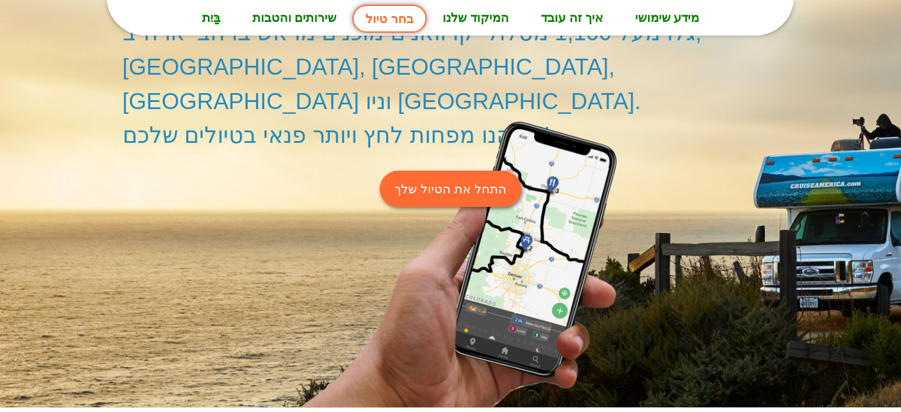
scroll to position [178, 0]
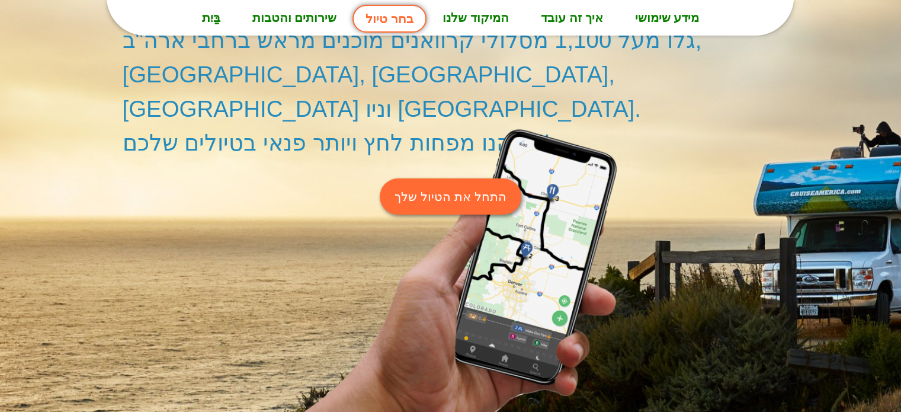
click at [428, 190] on font "התחל את הטיול שלך" at bounding box center [450, 197] width 111 height 14
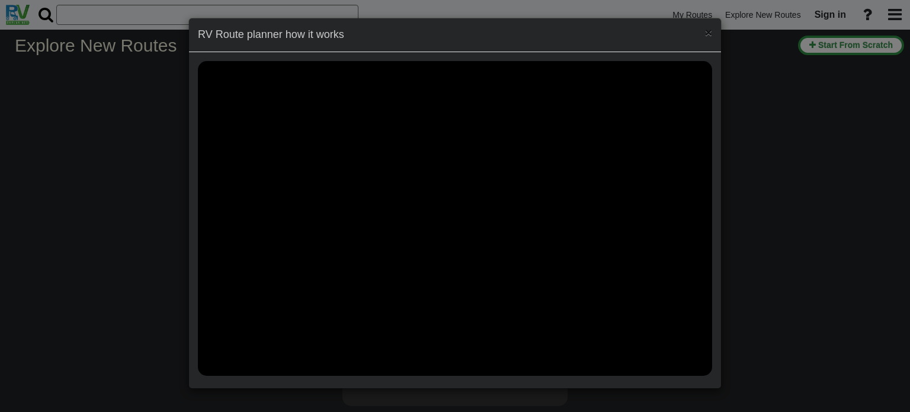
click at [708, 33] on span "×" at bounding box center [708, 32] width 7 height 14
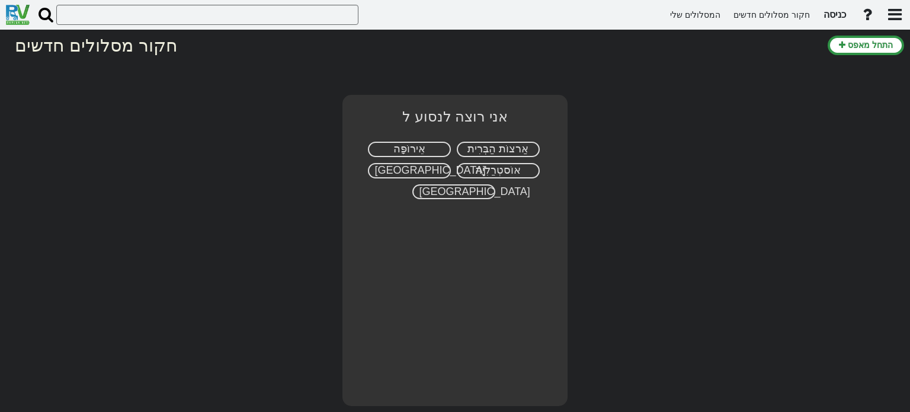
click at [505, 149] on font "אַרצוֹת הַבְּרִית" at bounding box center [497, 149] width 61 height 12
select select "number:2"
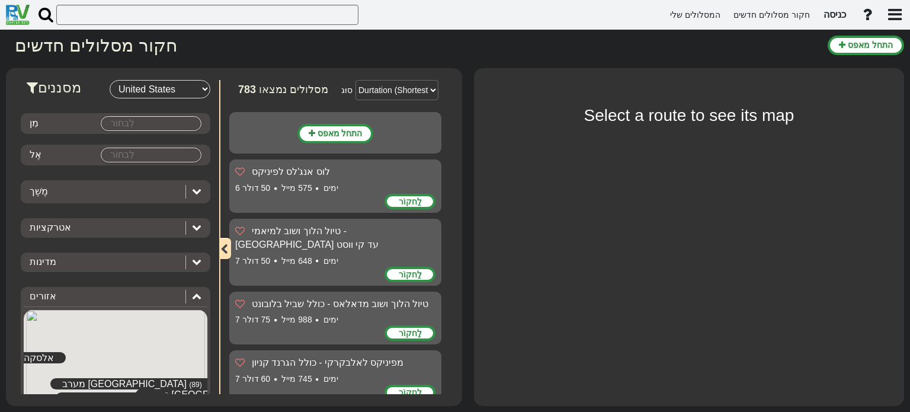
click at [167, 125] on body "המסלולים שלי חקור מסלולים חדשים כניסה × שֵׁם" at bounding box center [455, 206] width 910 height 412
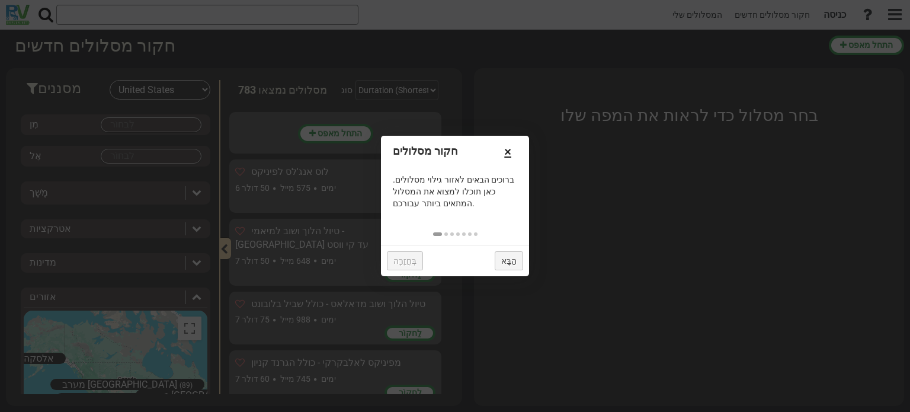
click at [511, 149] on font "×" at bounding box center [507, 151] width 7 height 13
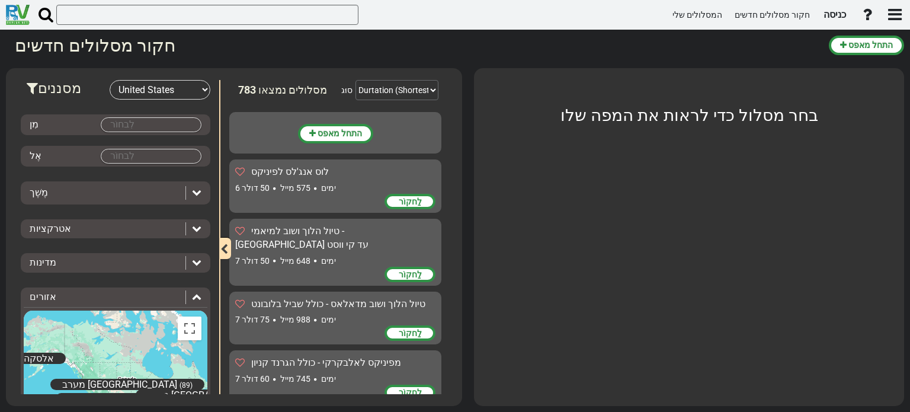
click at [188, 126] on body "המסלולים שלי חקור מסלולים חדשים כניסה × שֵׁם" at bounding box center [455, 206] width 910 height 412
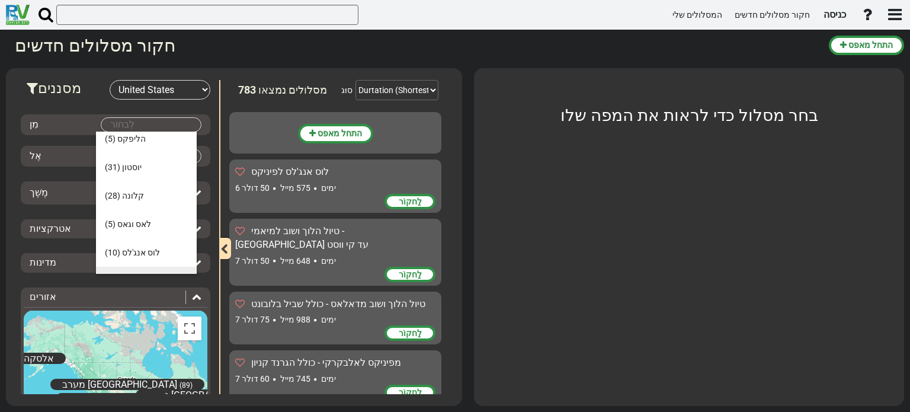
scroll to position [436, 0]
click at [152, 197] on font "לוס אנג'לס" at bounding box center [141, 192] width 38 height 9
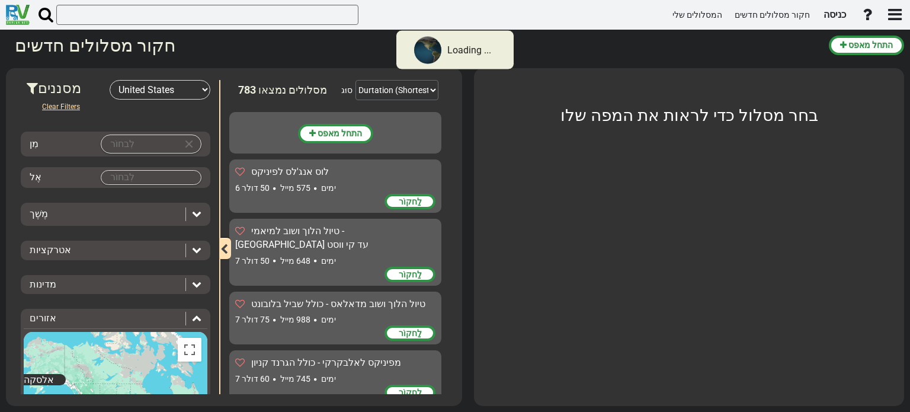
type input "[GEOGRAPHIC_DATA]"
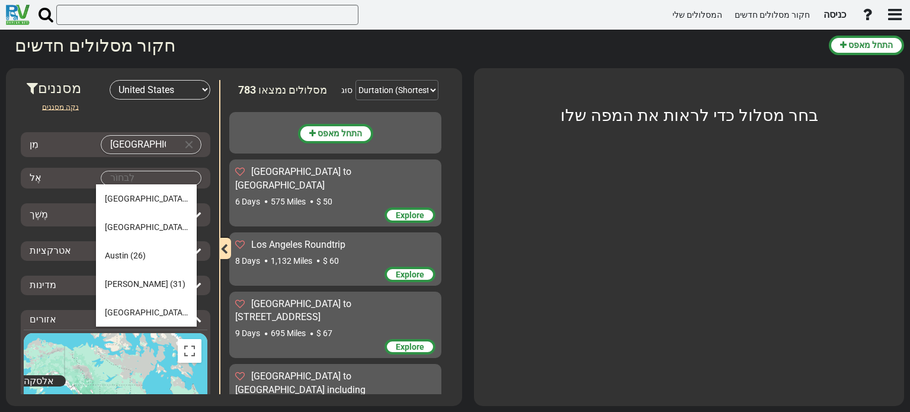
click at [114, 172] on body "המסלולים שלי חקור מסלולים חדשים כניסה × שֵׁם" at bounding box center [455, 206] width 910 height 412
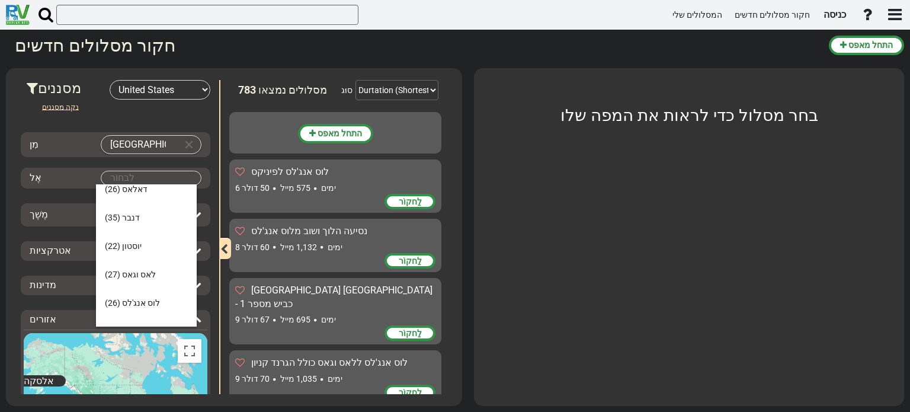
scroll to position [296, 0]
click at [142, 246] on font "לוס אנג'לס" at bounding box center [141, 243] width 38 height 9
type input "[GEOGRAPHIC_DATA]"
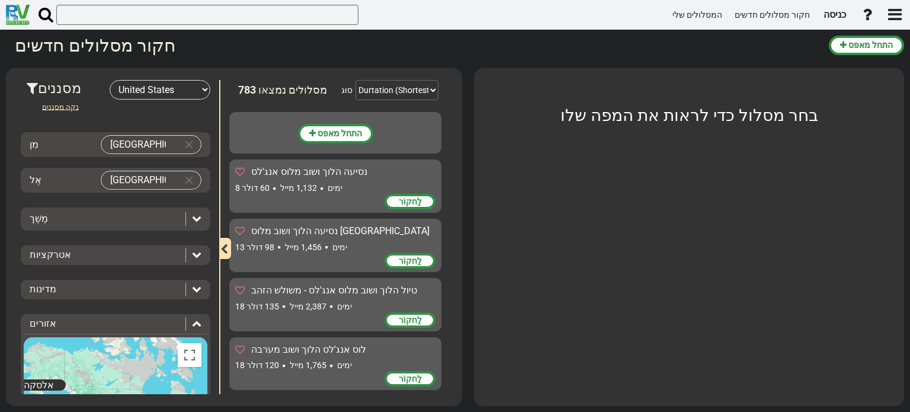
click at [140, 220] on div "מֶשֶׁך" at bounding box center [105, 219] width 150 height 14
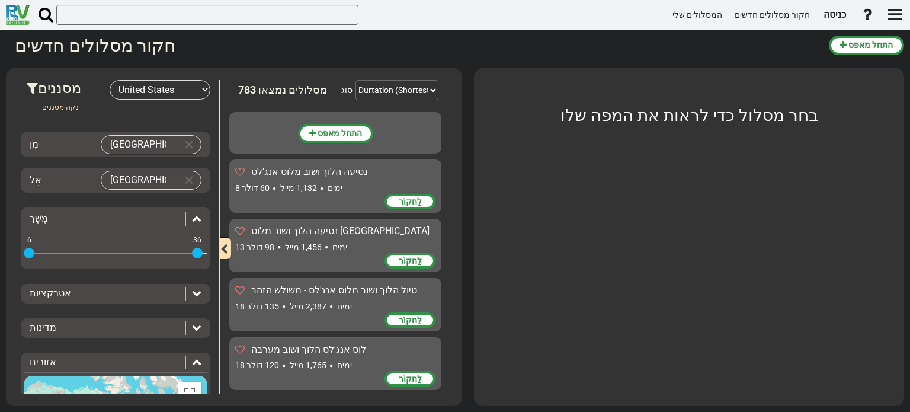
click at [197, 252] on span at bounding box center [197, 253] width 11 height 11
drag, startPoint x: 196, startPoint y: 251, endPoint x: 123, endPoint y: 259, distance: 73.3
click at [123, 255] on div "6 36 6 23" at bounding box center [116, 254] width 184 height 2
click at [185, 292] on div at bounding box center [193, 294] width 16 height 14
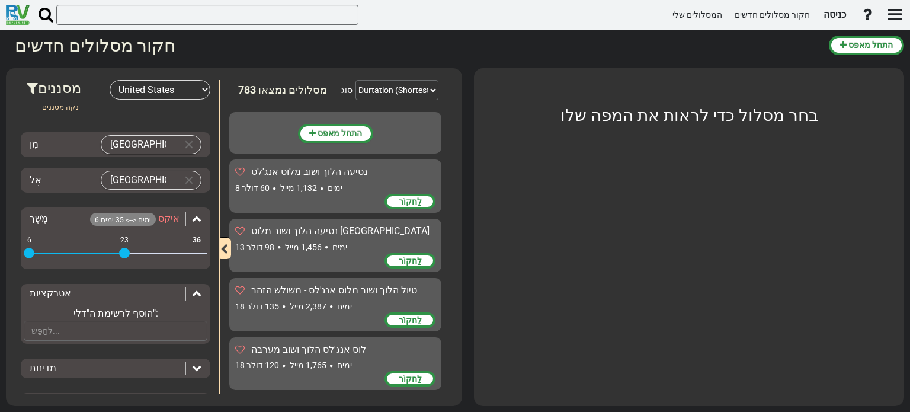
click at [185, 292] on div at bounding box center [193, 294] width 16 height 14
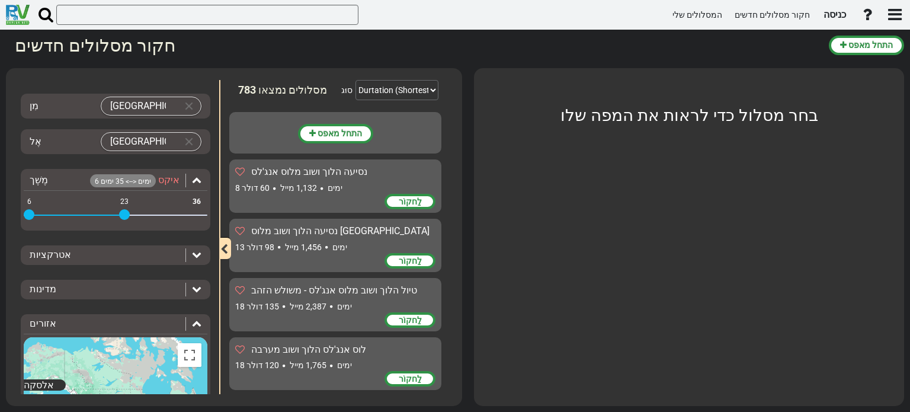
scroll to position [59, 0]
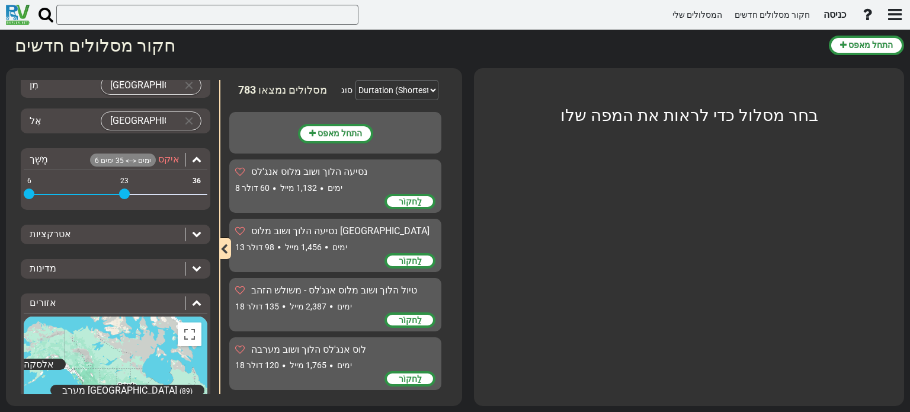
click at [193, 264] on icon at bounding box center [196, 267] width 9 height 9
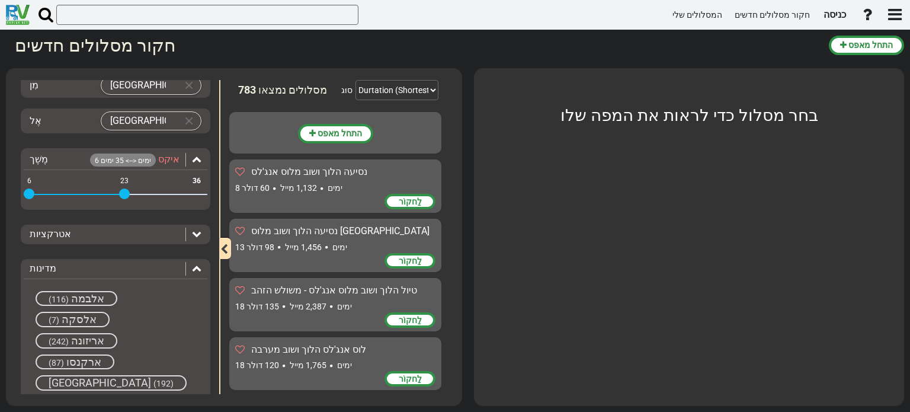
click at [193, 264] on icon at bounding box center [196, 267] width 9 height 9
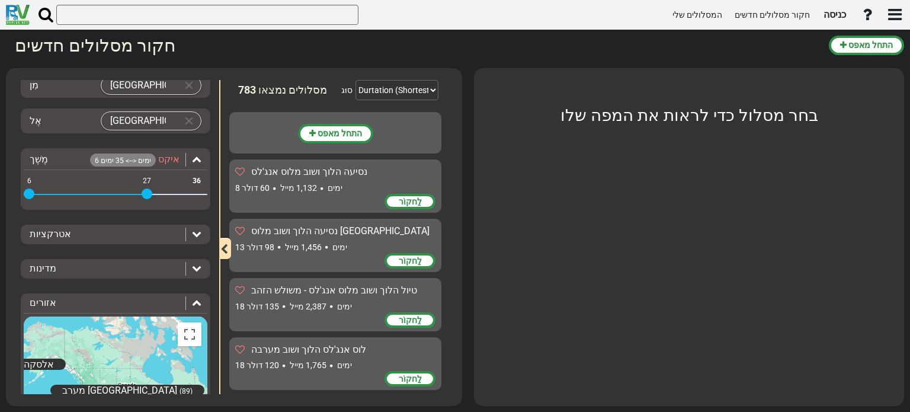
drag, startPoint x: 123, startPoint y: 191, endPoint x: 149, endPoint y: 191, distance: 26.1
click at [149, 191] on span at bounding box center [147, 193] width 11 height 11
drag, startPoint x: 28, startPoint y: 188, endPoint x: 89, endPoint y: 190, distance: 60.5
click at [89, 190] on span at bounding box center [90, 193] width 11 height 11
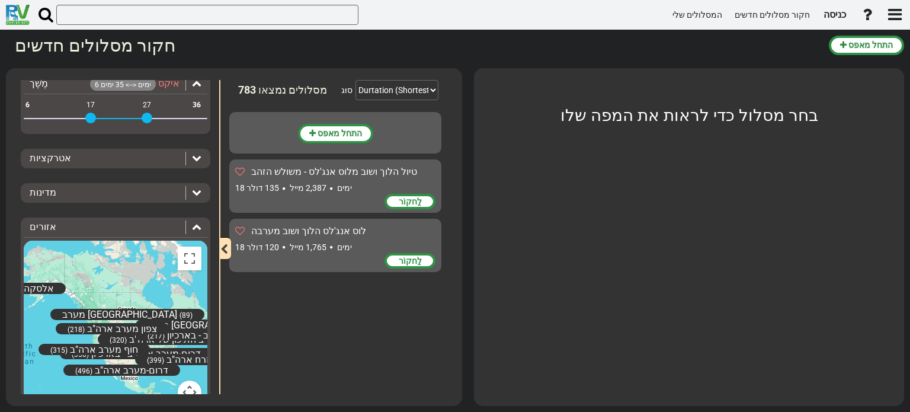
scroll to position [171, 0]
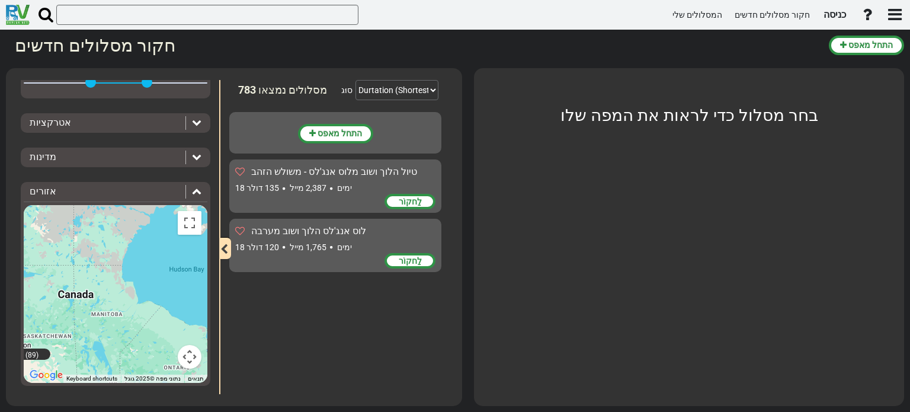
drag, startPoint x: 149, startPoint y: 306, endPoint x: 111, endPoint y: 177, distance: 135.3
click at [111, 177] on div "נקה מסננים מִן [GEOGRAPHIC_DATA] אֶל [GEOGRAPHIC_DATA] מֶשֶׁך 6 ימים <--> 35 ימ…" at bounding box center [116, 162] width 190 height 467
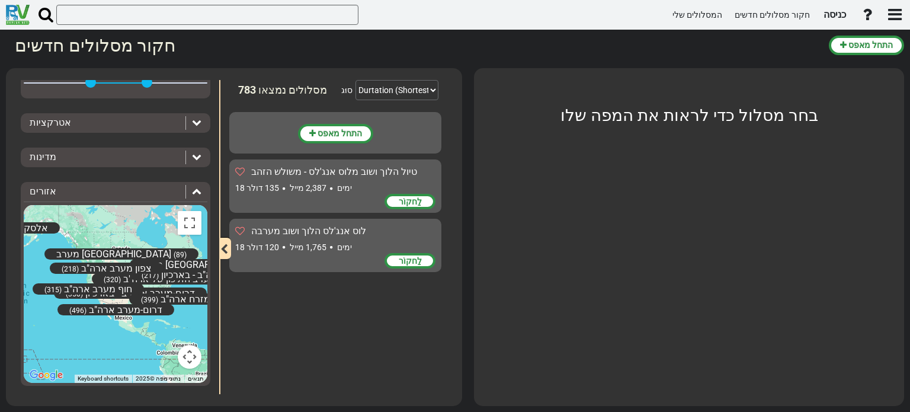
drag, startPoint x: 140, startPoint y: 260, endPoint x: 145, endPoint y: 234, distance: 26.6
click at [145, 234] on div "אלסקה (7) מזרח [GEOGRAPHIC_DATA] (99) מערב התיכון של ארה"ב (320) צפון מזרח ארה"…" at bounding box center [116, 294] width 184 height 178
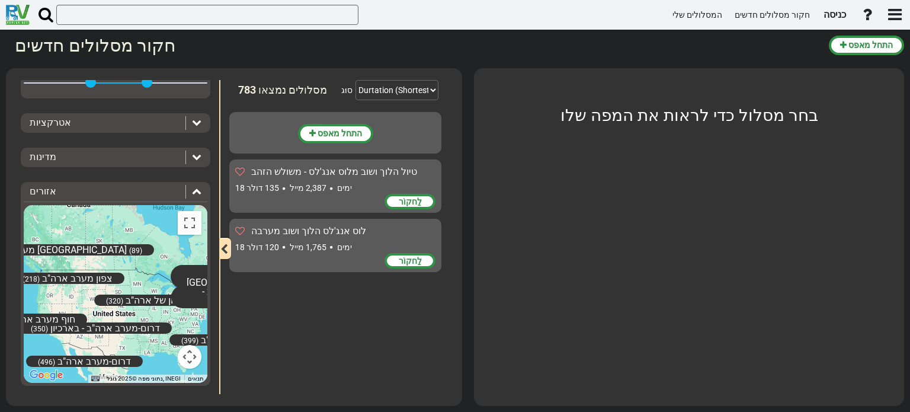
drag, startPoint x: 127, startPoint y: 255, endPoint x: 199, endPoint y: 222, distance: 79.8
click at [199, 222] on div "אלסקה (7) מזרח [GEOGRAPHIC_DATA] (99) מערב התיכון של ארה"ב (320) צפון מזרח ארה"…" at bounding box center [116, 294] width 184 height 178
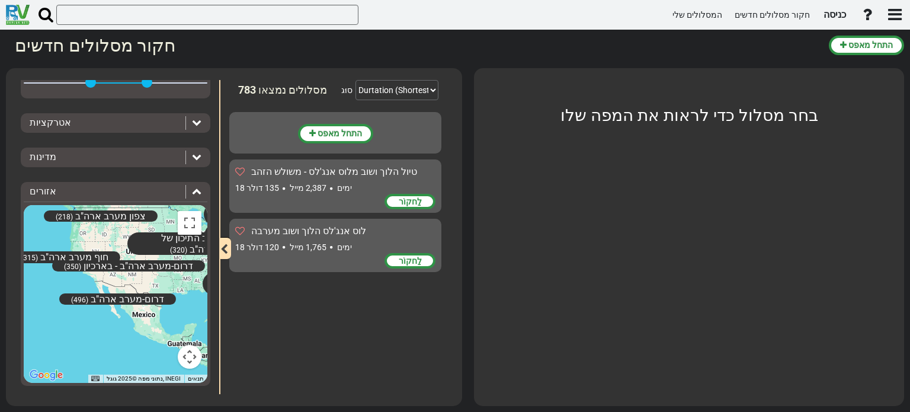
drag, startPoint x: 132, startPoint y: 253, endPoint x: 99, endPoint y: 232, distance: 38.9
click at [99, 232] on div "אלסקה (7) מזרח [GEOGRAPHIC_DATA] (99) מערב התיכון של ארה"ב (320) צפון מזרח ארה"…" at bounding box center [116, 294] width 184 height 178
click at [118, 259] on font "דרום-מערב ארה"ב - בארכיון" at bounding box center [139, 264] width 110 height 11
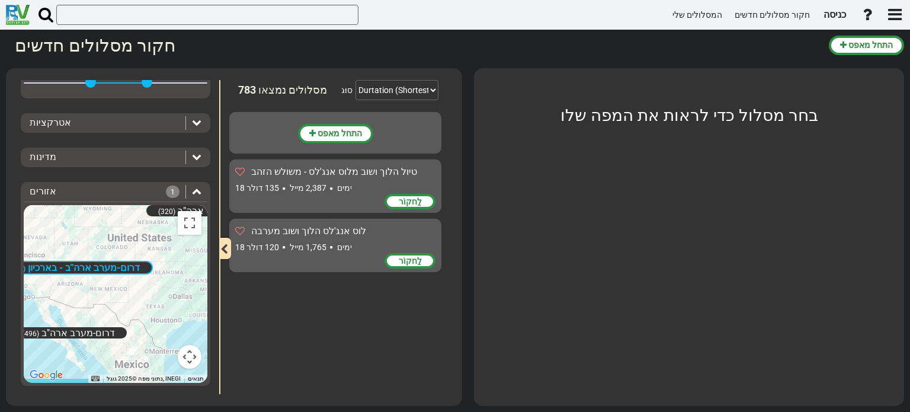
click at [403, 198] on font "לַחקוֹר" at bounding box center [410, 201] width 23 height 9
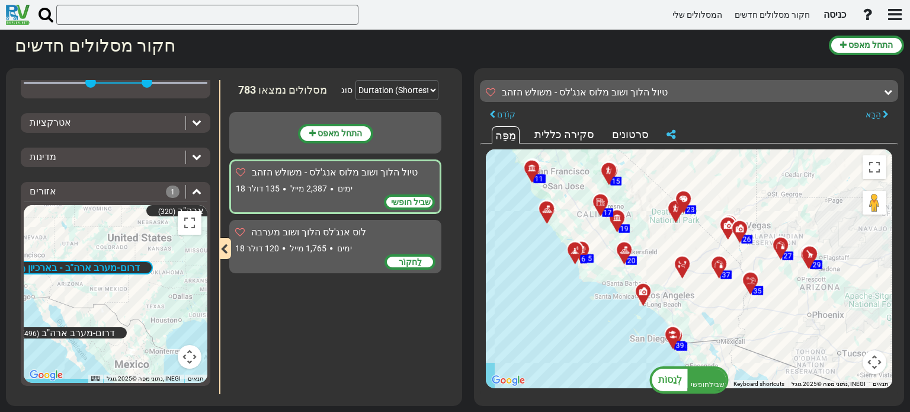
drag, startPoint x: 794, startPoint y: 318, endPoint x: 772, endPoint y: 303, distance: 26.0
click at [772, 303] on div "To activate drag with keyboard, press Alt + Enter. Once in keyboard drag state,…" at bounding box center [689, 268] width 406 height 239
click at [329, 236] on font "לוס אנג'לס הלוך ושוב מערבה" at bounding box center [308, 231] width 115 height 11
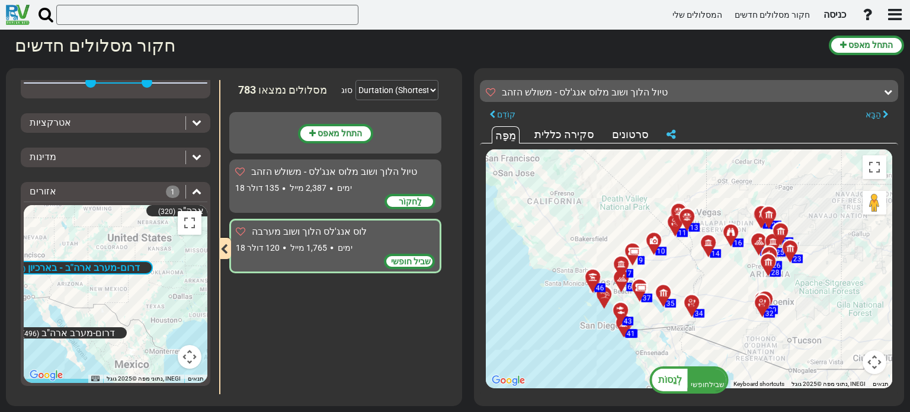
click at [334, 191] on font "18 ימים" at bounding box center [293, 187] width 117 height 9
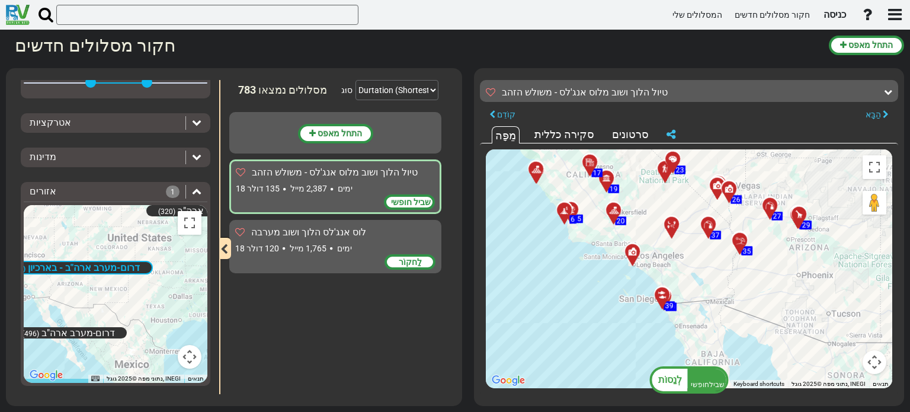
drag, startPoint x: 730, startPoint y: 332, endPoint x: 698, endPoint y: 277, distance: 64.2
click at [698, 277] on div "To activate drag with keyboard, press Alt + Enter. Once in keyboard drag state,…" at bounding box center [689, 268] width 406 height 239
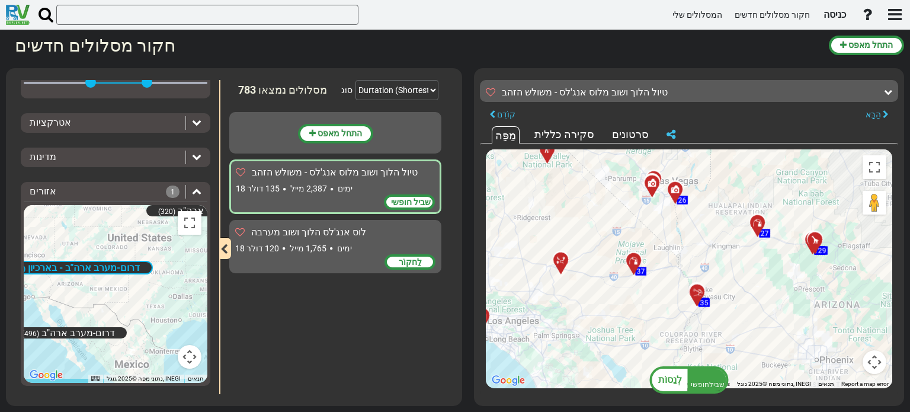
drag, startPoint x: 669, startPoint y: 242, endPoint x: 575, endPoint y: 335, distance: 131.9
click at [575, 335] on div "To activate drag with keyboard, press Alt + Enter. Once in keyboard drag state,…" at bounding box center [689, 268] width 406 height 239
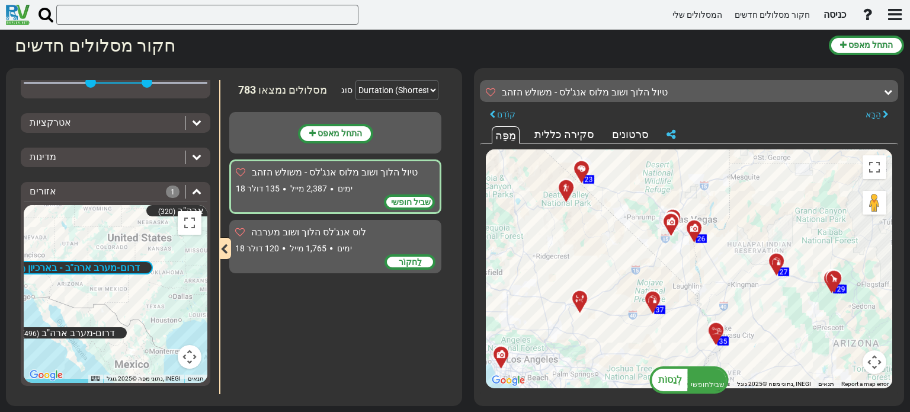
drag, startPoint x: 659, startPoint y: 228, endPoint x: 682, endPoint y: 268, distance: 46.4
click at [682, 268] on div "To activate drag with keyboard, press Alt + Enter. Once in keyboard drag state,…" at bounding box center [689, 268] width 406 height 239
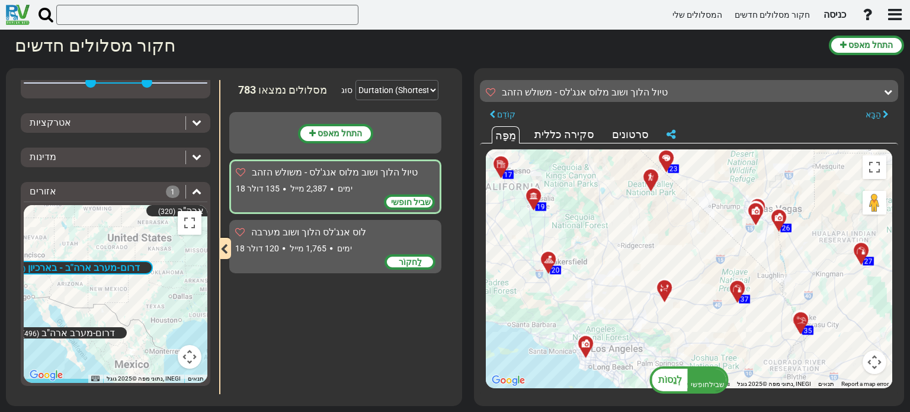
drag, startPoint x: 637, startPoint y: 221, endPoint x: 706, endPoint y: 220, distance: 68.7
click at [706, 220] on div "To activate drag with keyboard, press Alt + Enter. Once in keyboard drag state,…" at bounding box center [689, 268] width 406 height 239
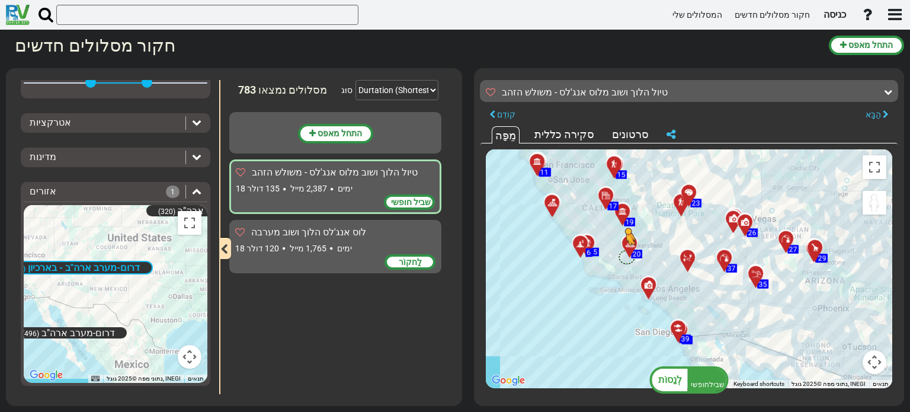
drag, startPoint x: 871, startPoint y: 194, endPoint x: 626, endPoint y: 256, distance: 253.1
click at [626, 256] on div "To activate drag with keyboard, press Alt + Enter. Once in keyboard drag state,…" at bounding box center [689, 268] width 406 height 239
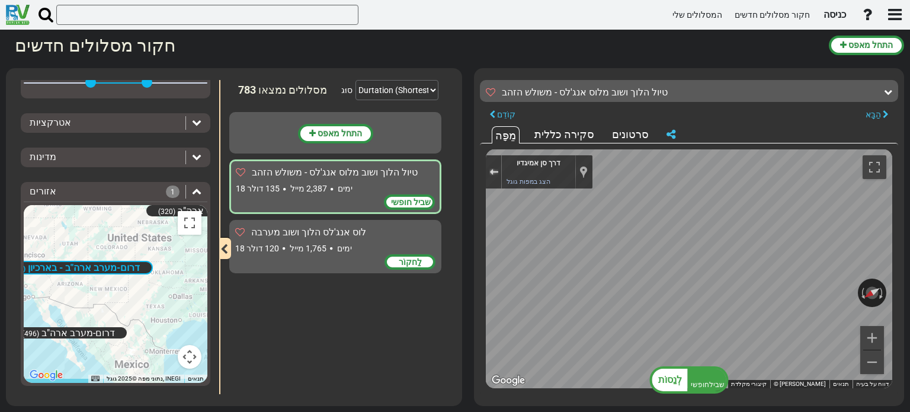
click at [496, 165] on button "יציאה מתצוגת הרחוב" at bounding box center [493, 171] width 15 height 16
